Goal: Transaction & Acquisition: Purchase product/service

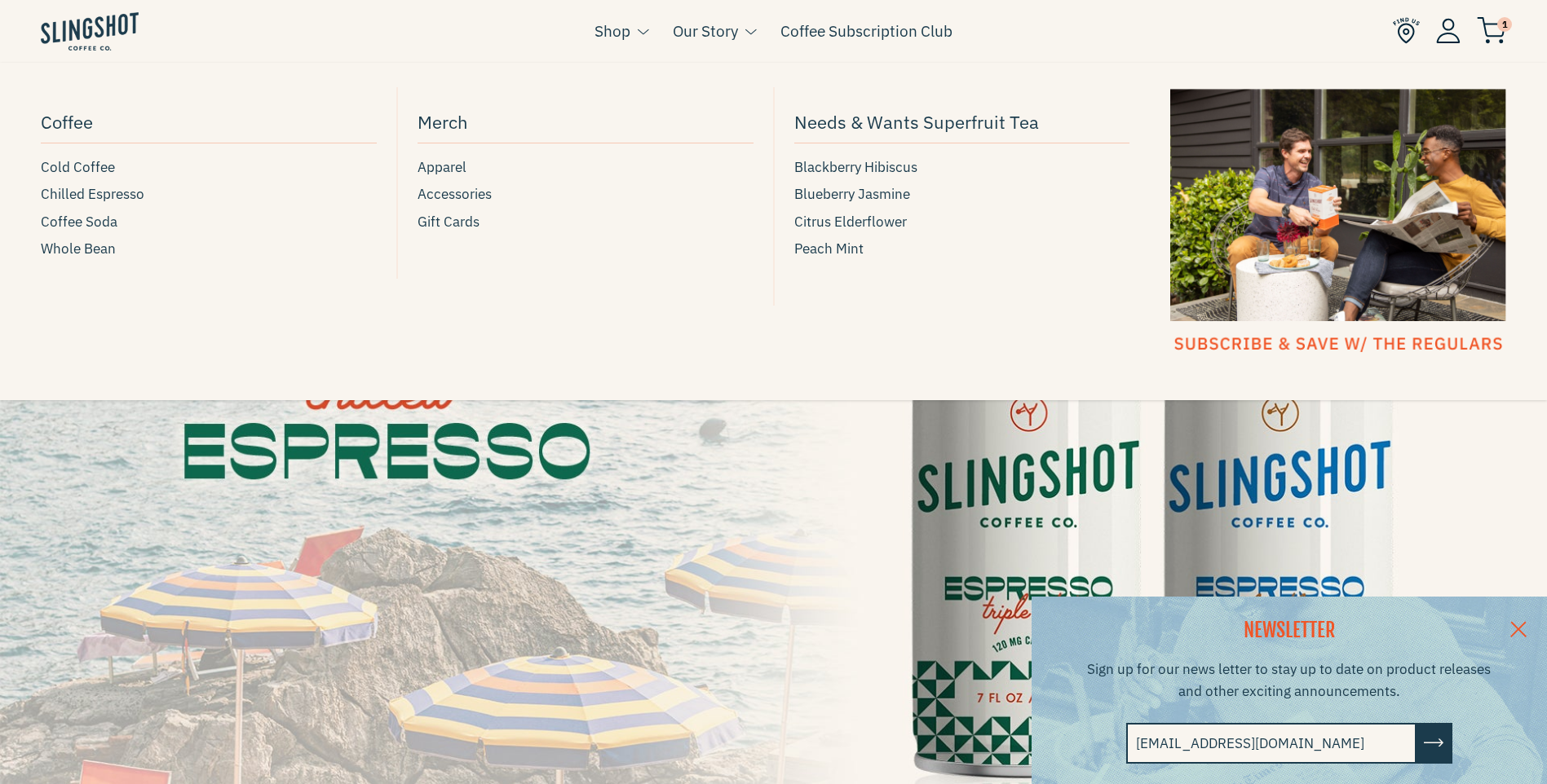
click at [623, 30] on link "Shop" at bounding box center [612, 31] width 36 height 24
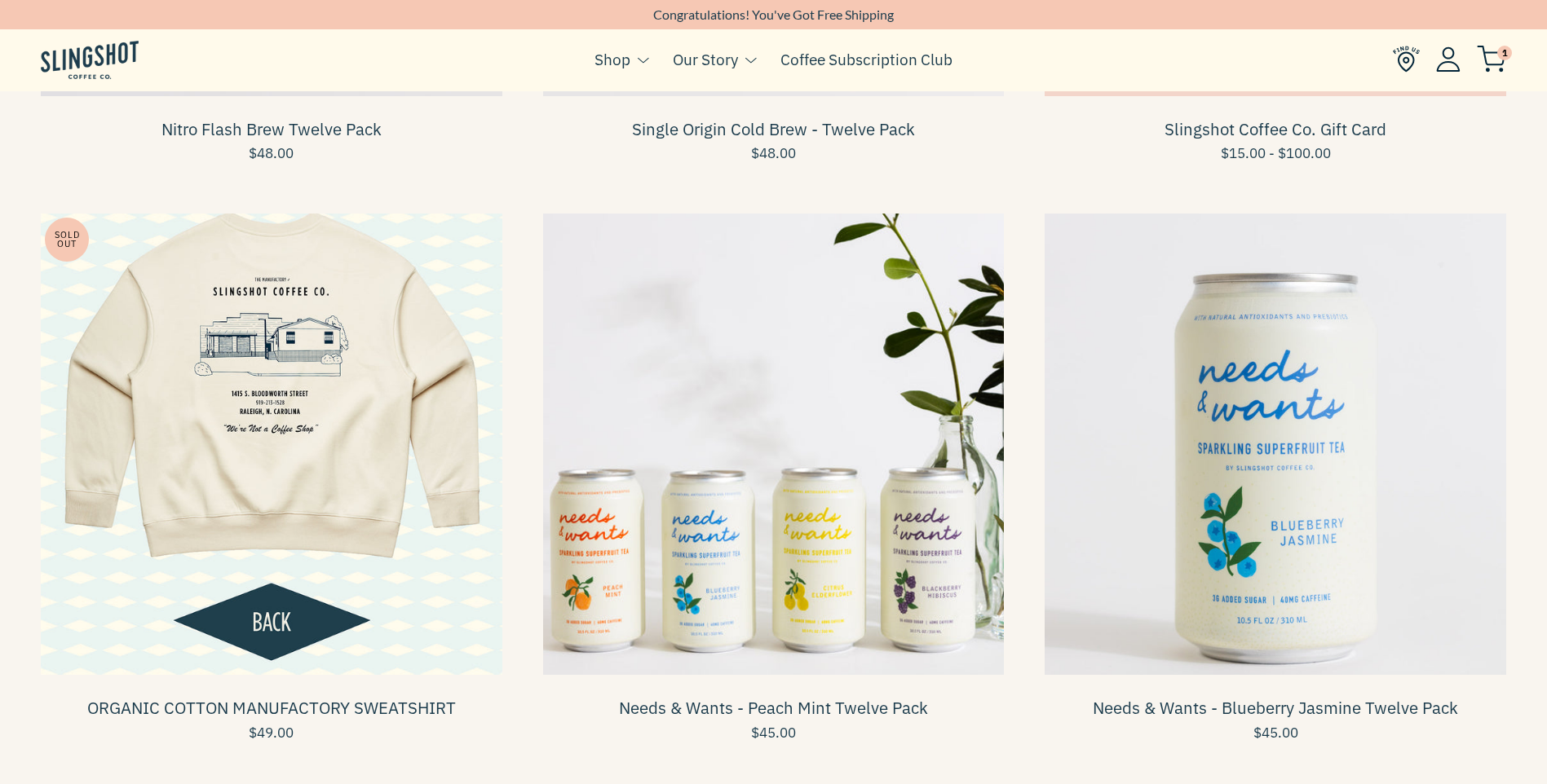
scroll to position [1060, 0]
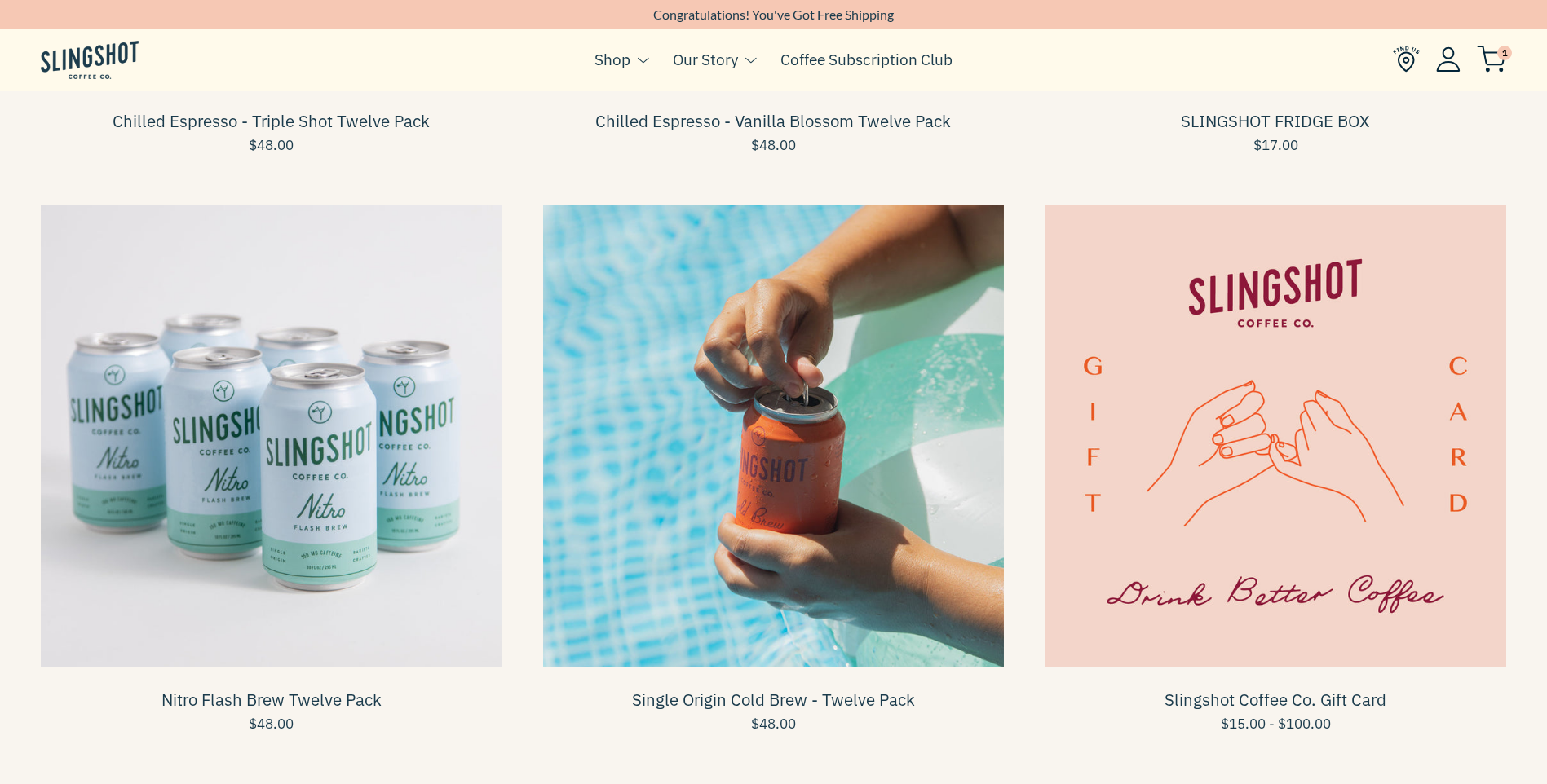
click at [770, 478] on span at bounding box center [774, 436] width 462 height 462
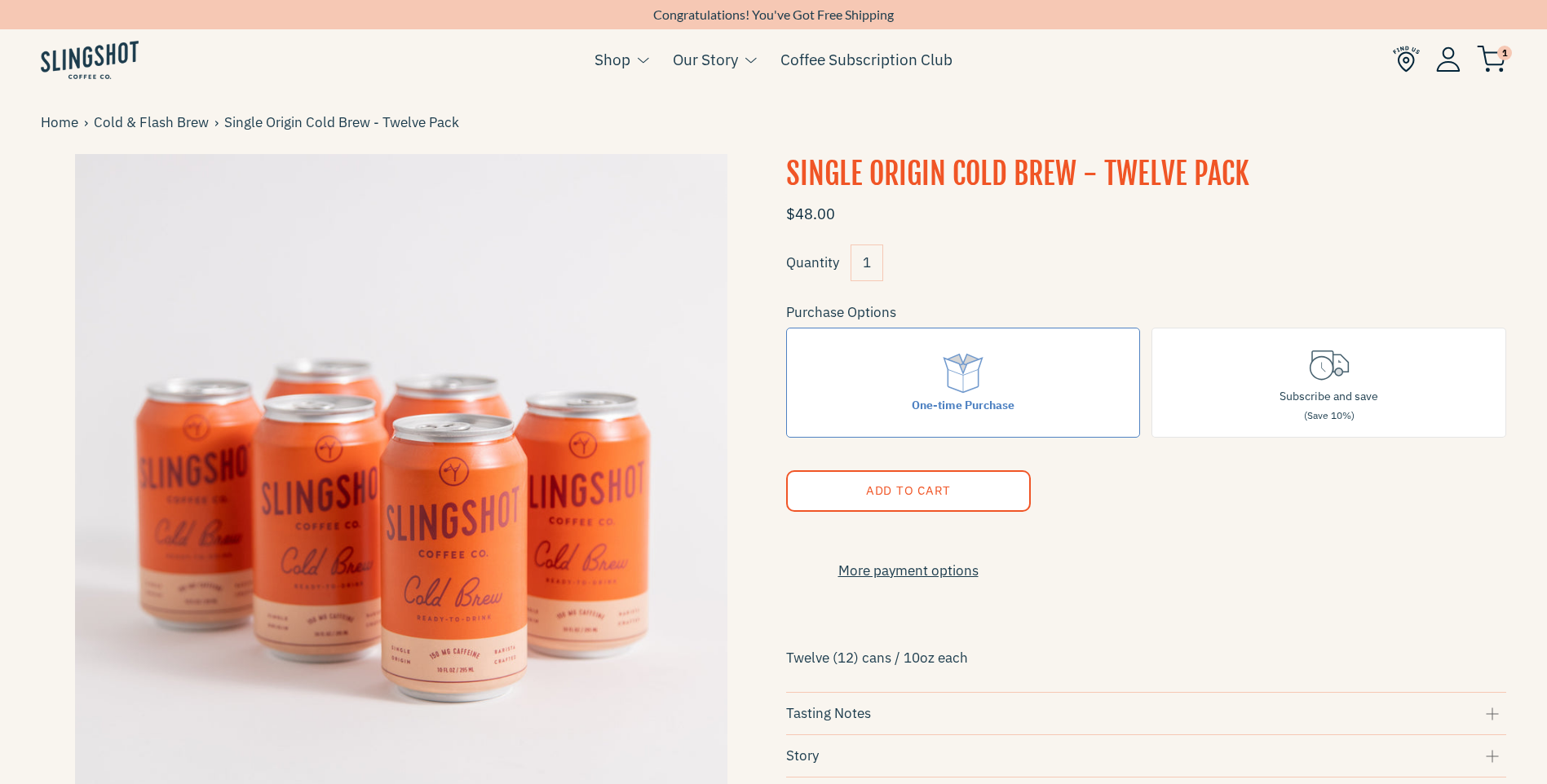
click at [920, 491] on span "Add to Cart" at bounding box center [908, 491] width 85 height 16
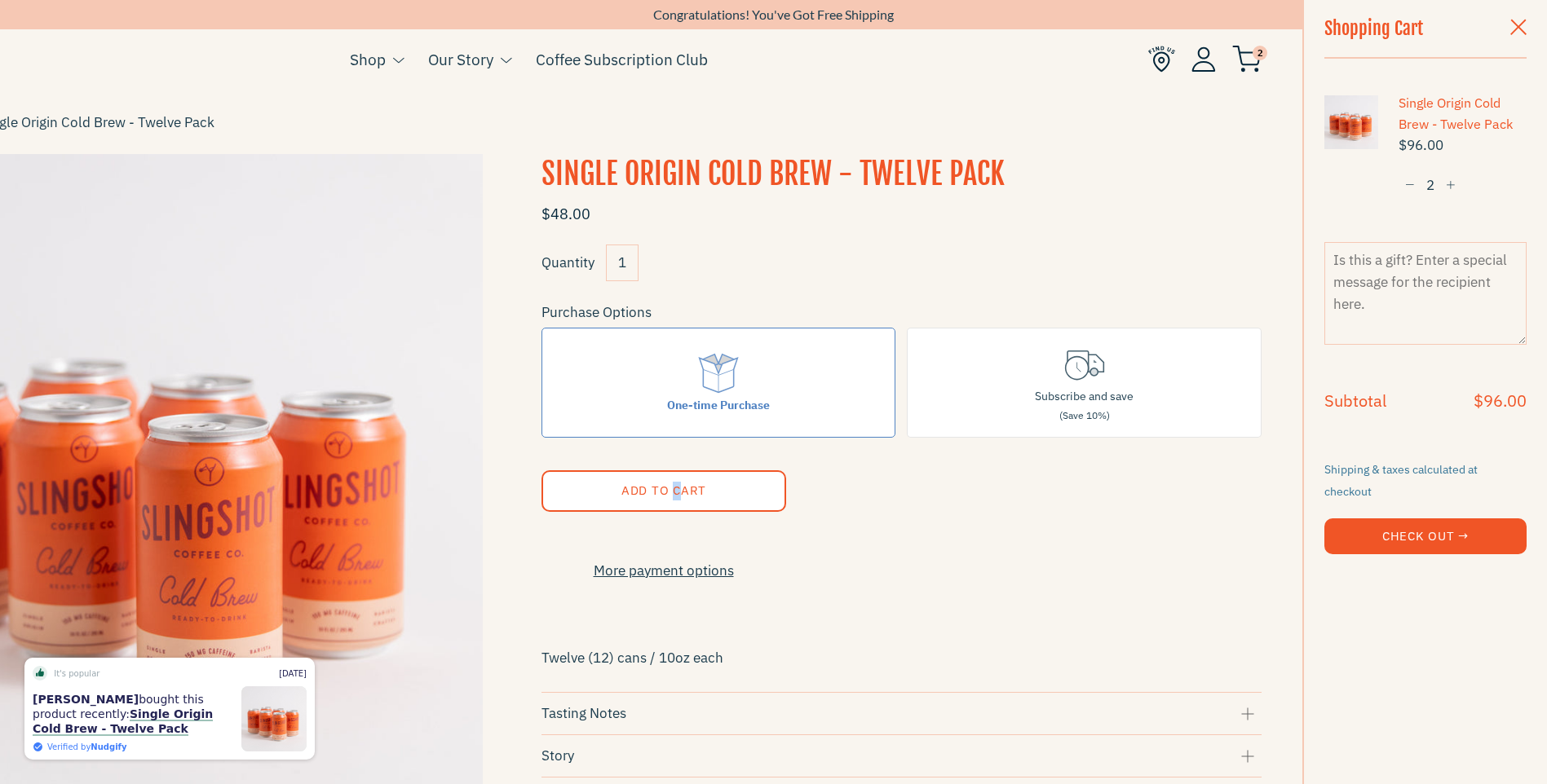
click at [1405, 189] on span "button" at bounding box center [1410, 185] width 10 height 11
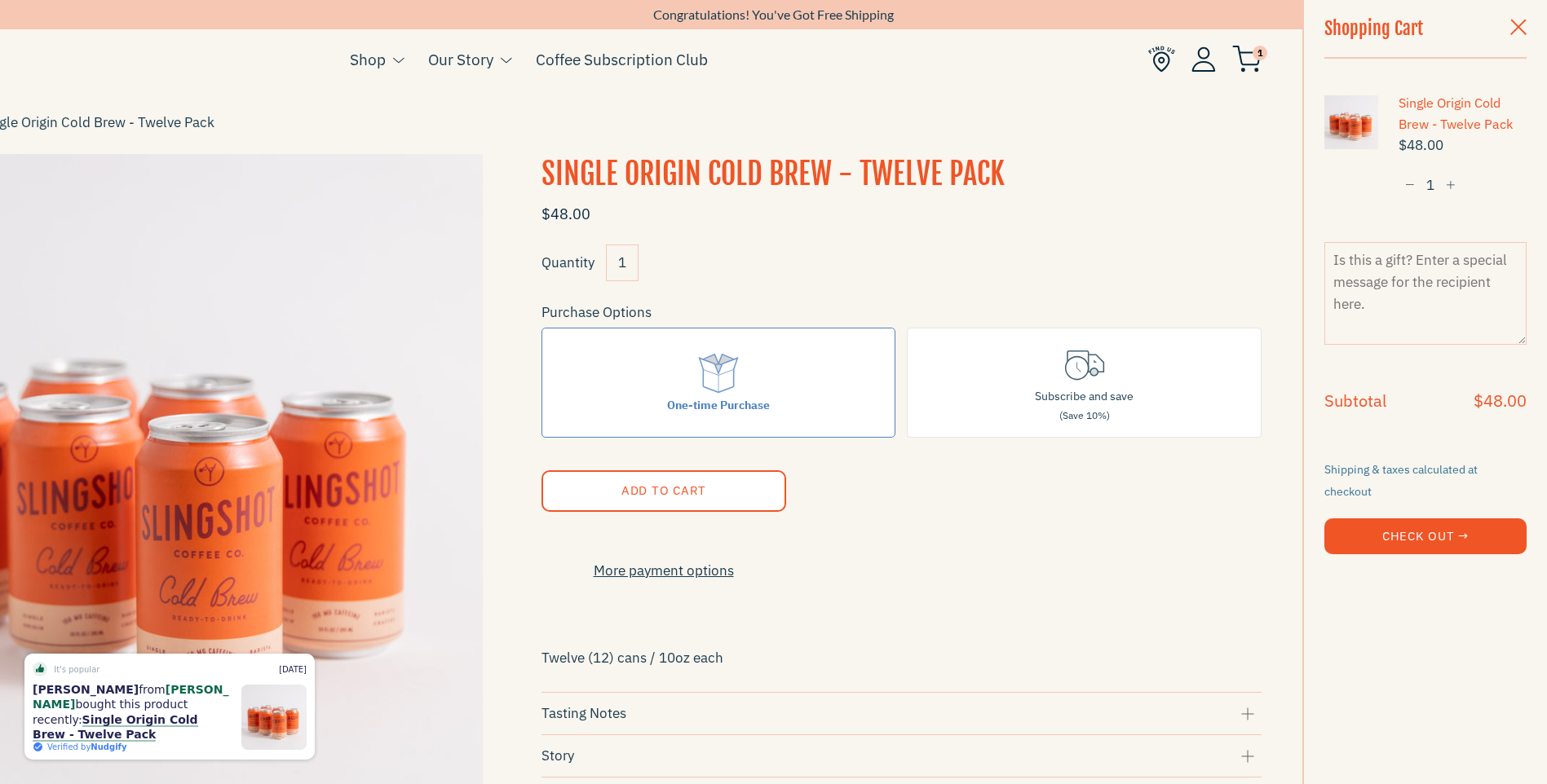
click at [1408, 519] on button "Check Out →" at bounding box center [1426, 536] width 203 height 36
